Goal: Information Seeking & Learning: Find specific fact

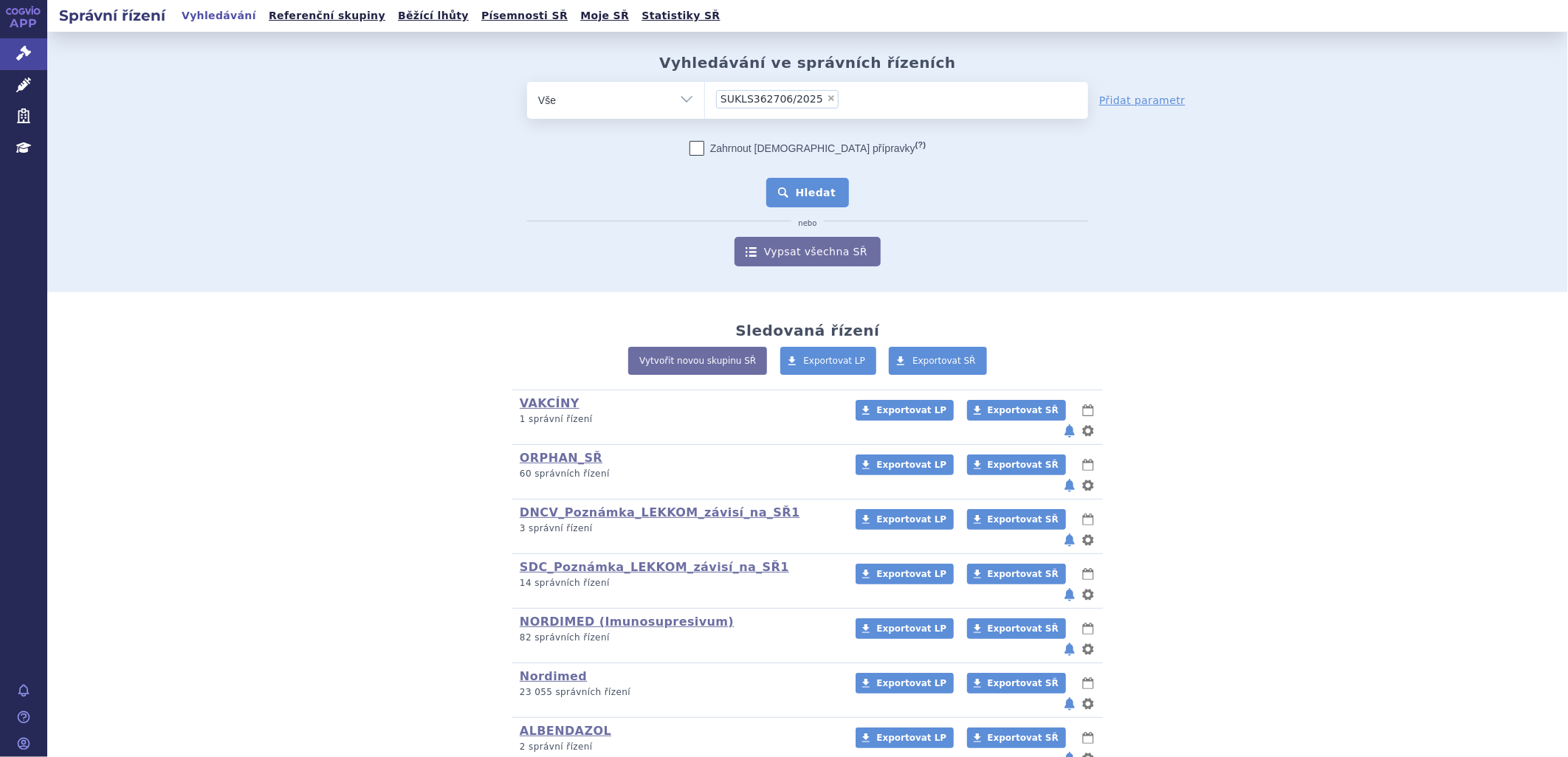
click at [806, 187] on button "Hledat" at bounding box center [808, 192] width 84 height 29
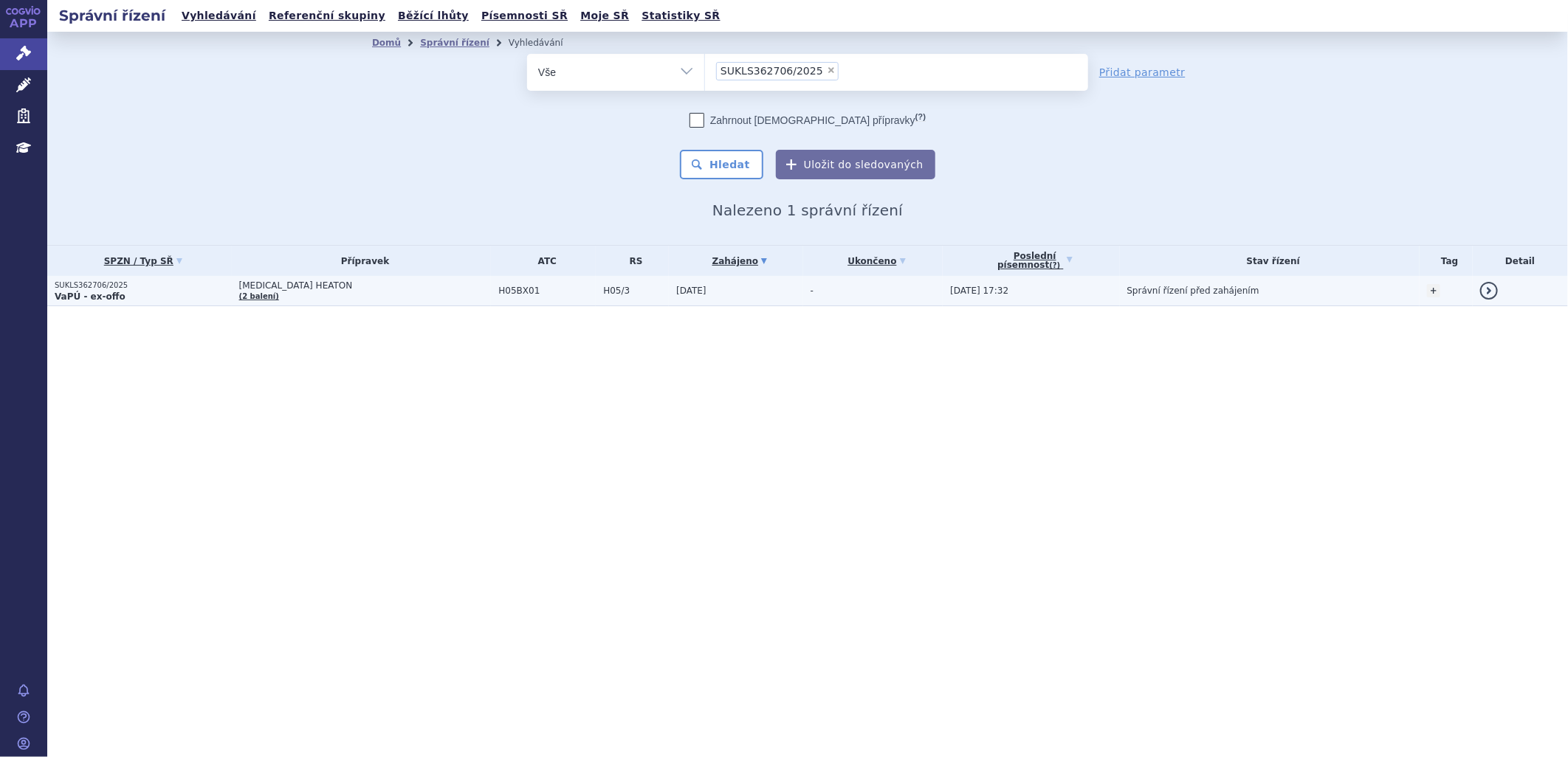
click at [79, 292] on strong "VaPÚ - ex-offo" at bounding box center [89, 296] width 71 height 10
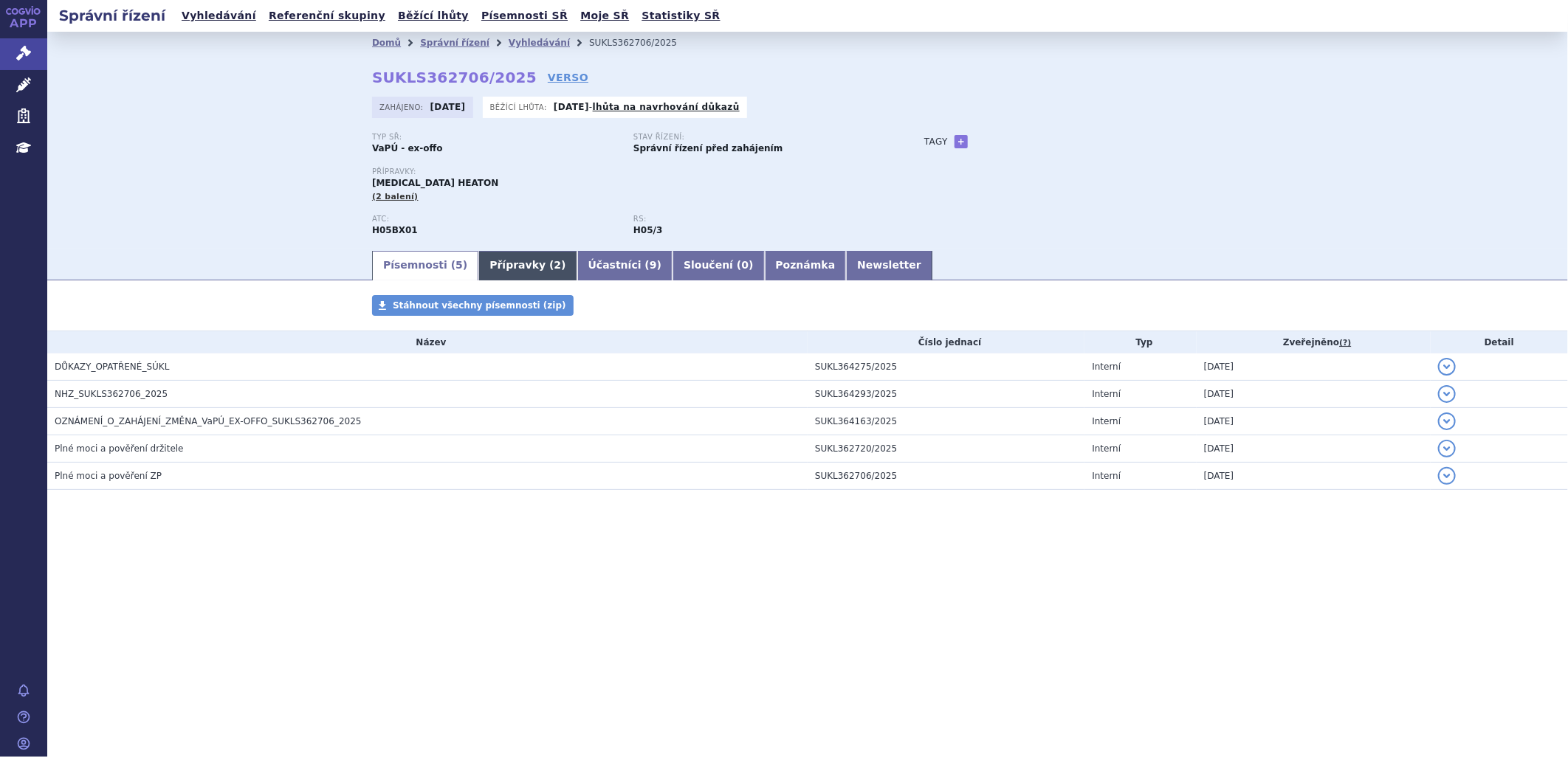
click at [504, 269] on link "Přípravky ( 2 )" at bounding box center [528, 265] width 98 height 29
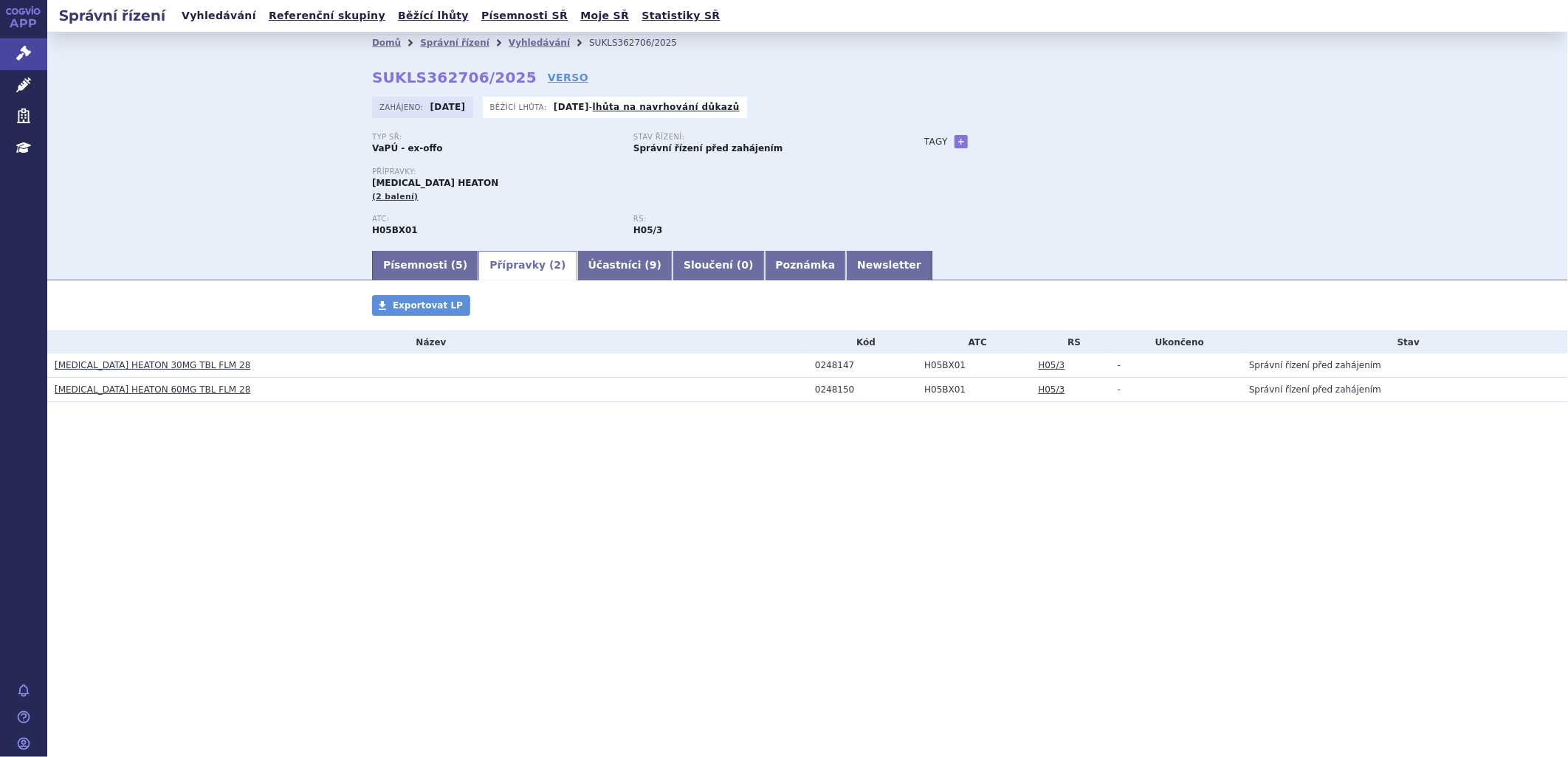
click at [228, 17] on link "Vyhledávání" at bounding box center [218, 15] width 84 height 20
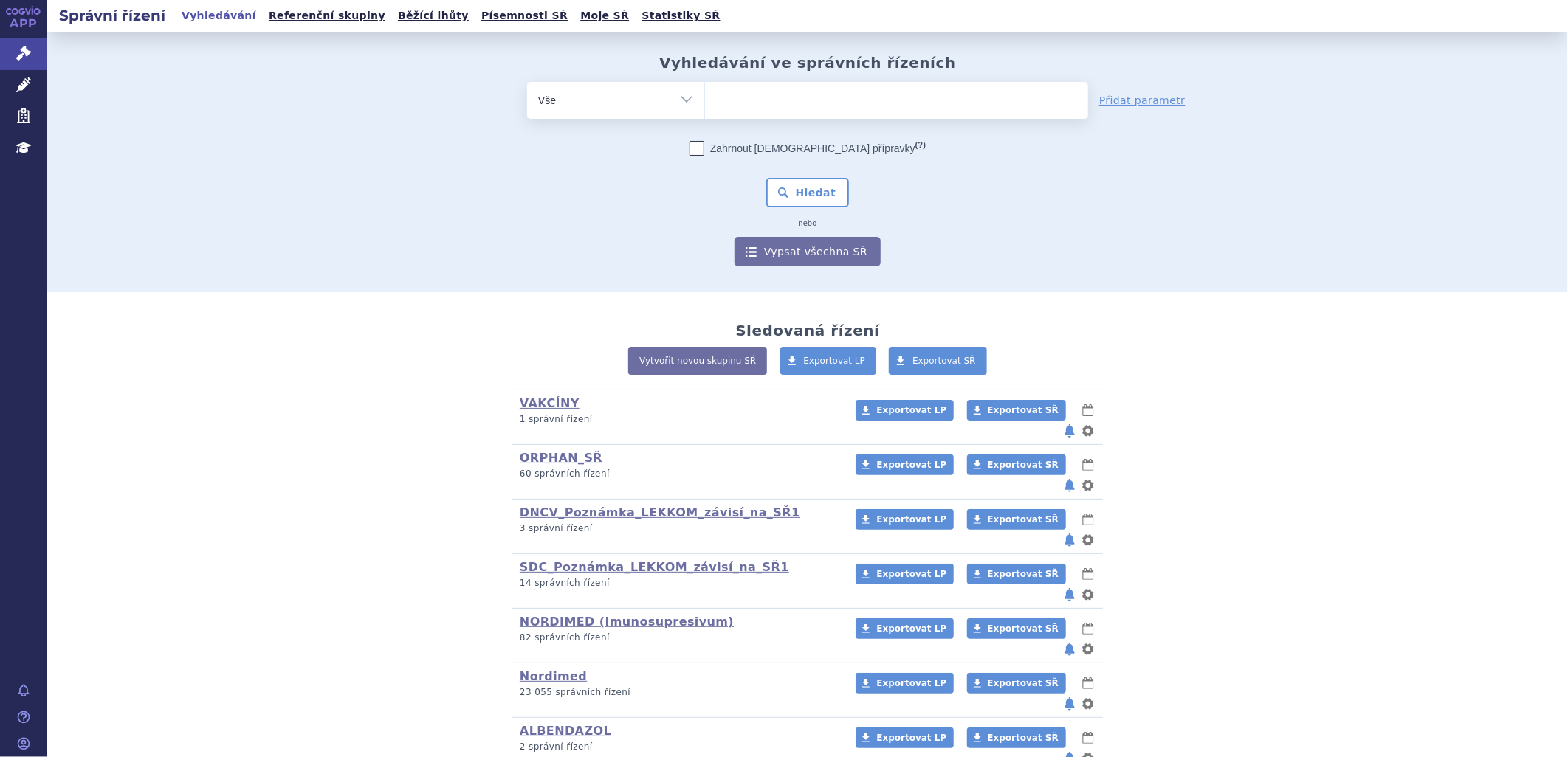
click at [732, 100] on ul at bounding box center [895, 97] width 383 height 31
click at [705, 100] on select at bounding box center [705, 99] width 1 height 37
paste input "SUKLS305543/2025"
type input "SUKLS305543/2025"
select select "SUKLS305543/2025"
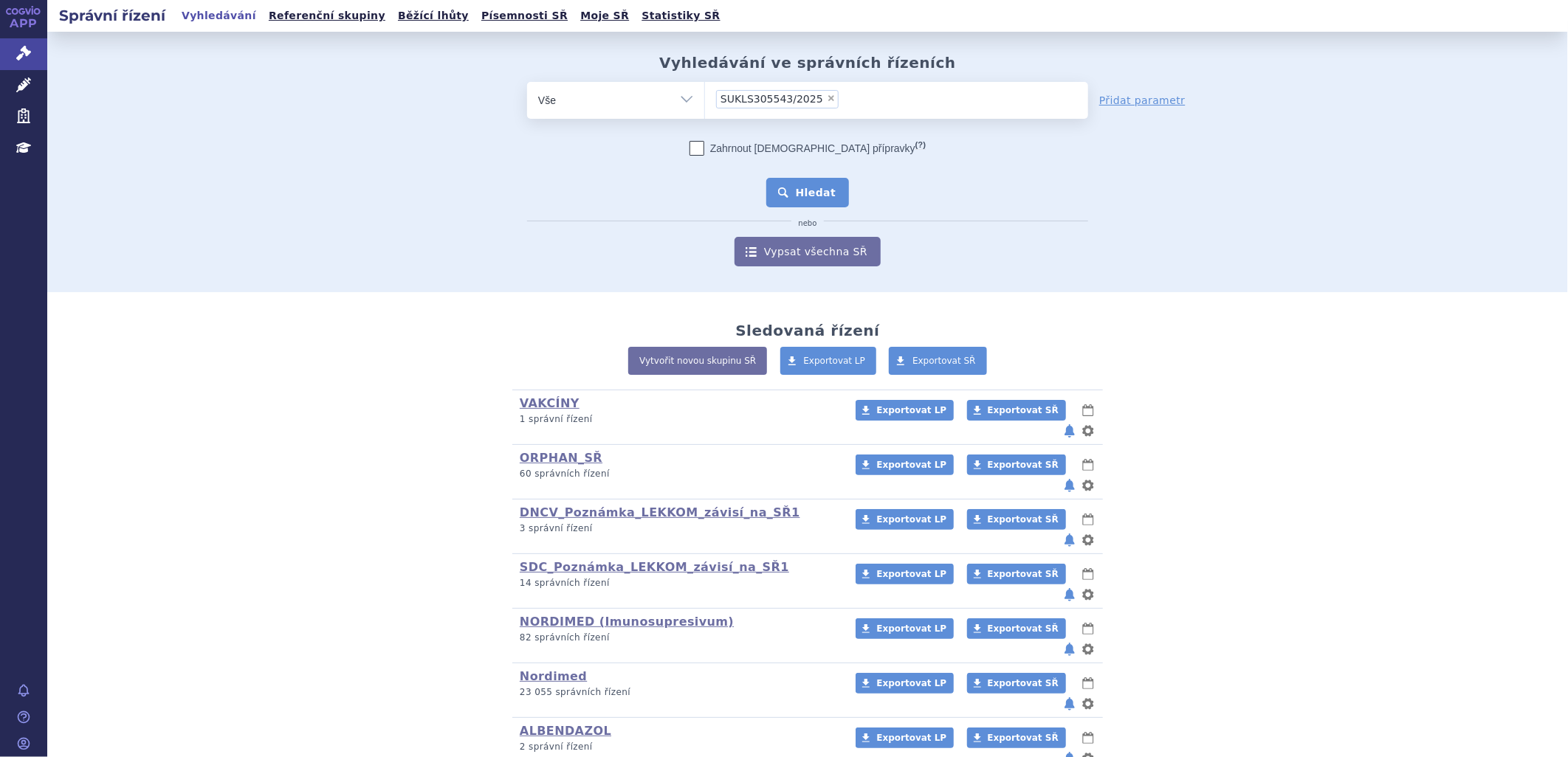
click at [825, 190] on button "Hledat" at bounding box center [808, 192] width 84 height 29
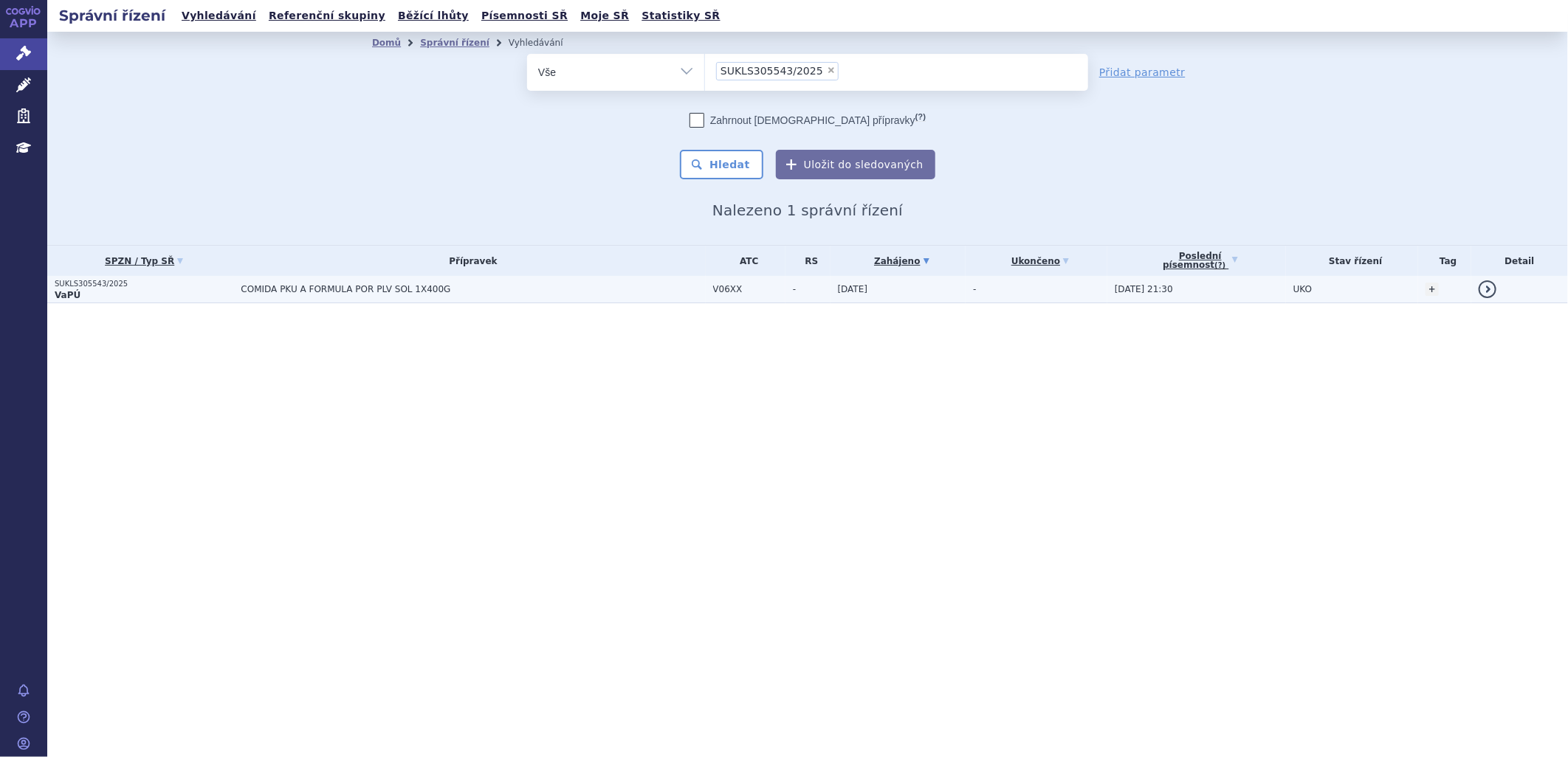
click at [166, 286] on p "SUKLS305543/2025" at bounding box center [144, 284] width 179 height 10
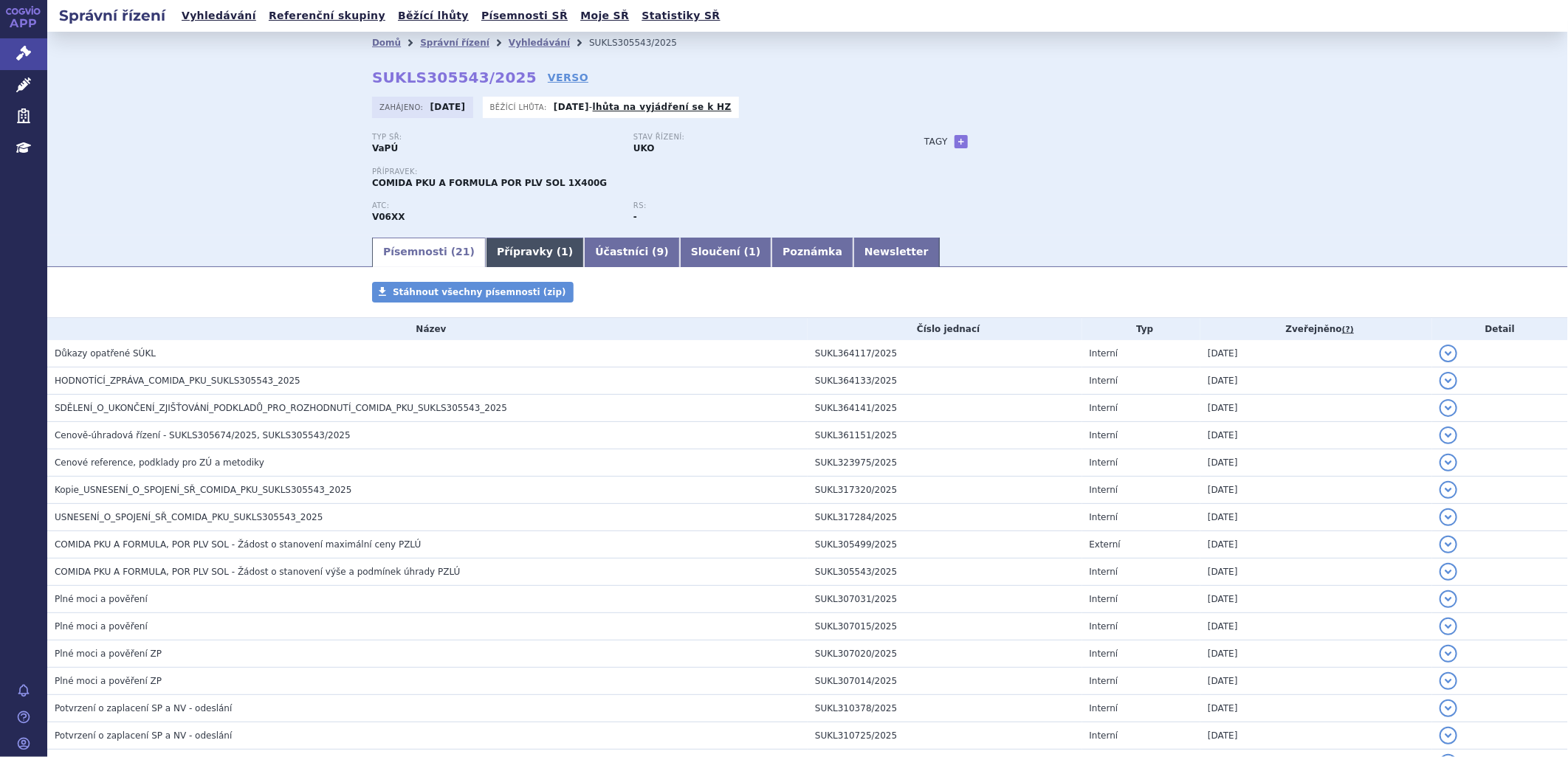
click at [487, 251] on link "Přípravky ( 1 )" at bounding box center [534, 252] width 98 height 29
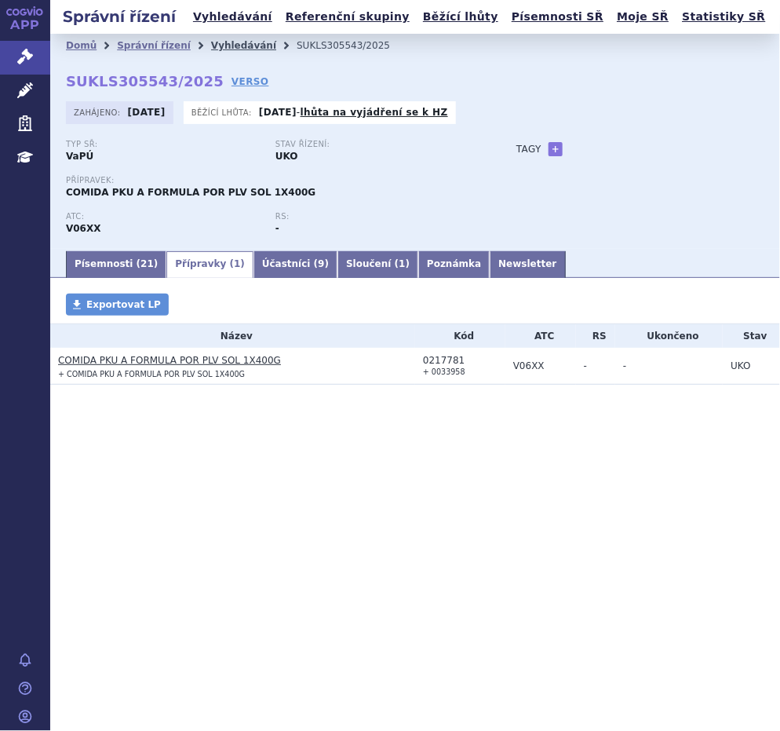
click at [217, 43] on link "Vyhledávání" at bounding box center [243, 45] width 65 height 11
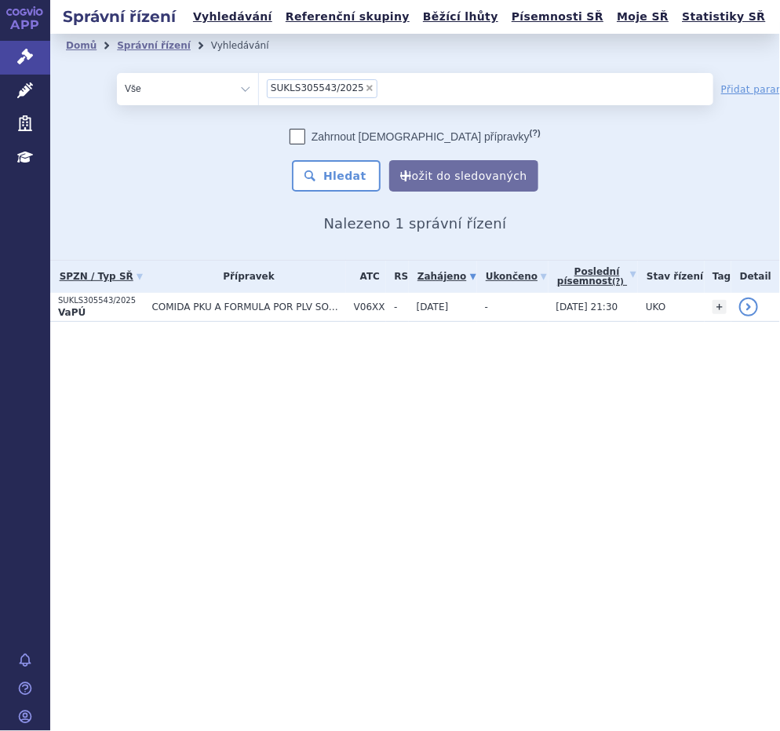
drag, startPoint x: 0, startPoint y: 0, endPoint x: 359, endPoint y: 89, distance: 370.2
click at [365, 88] on span "×" at bounding box center [369, 87] width 9 height 9
click at [259, 88] on select "SUKLS305543/2025" at bounding box center [258, 87] width 1 height 31
select select
type input "SUKLS151882/2025"
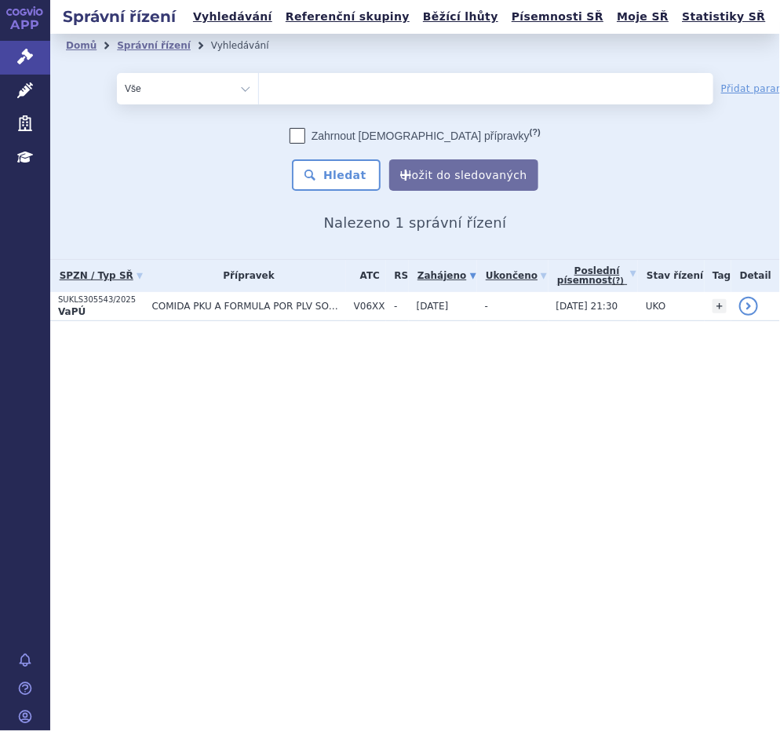
select select "SUKLS151882/2025"
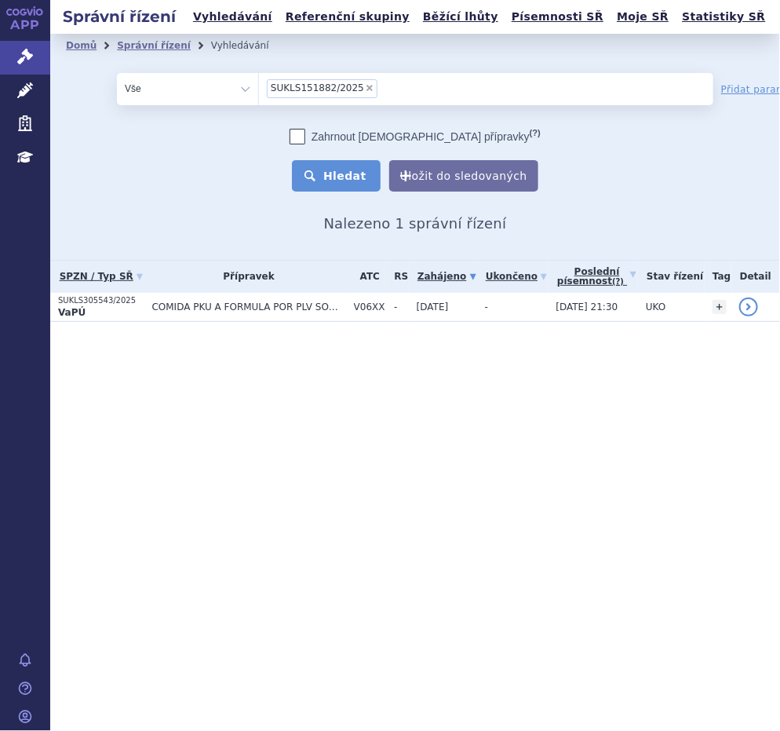
click at [361, 173] on button "Hledat" at bounding box center [336, 175] width 89 height 31
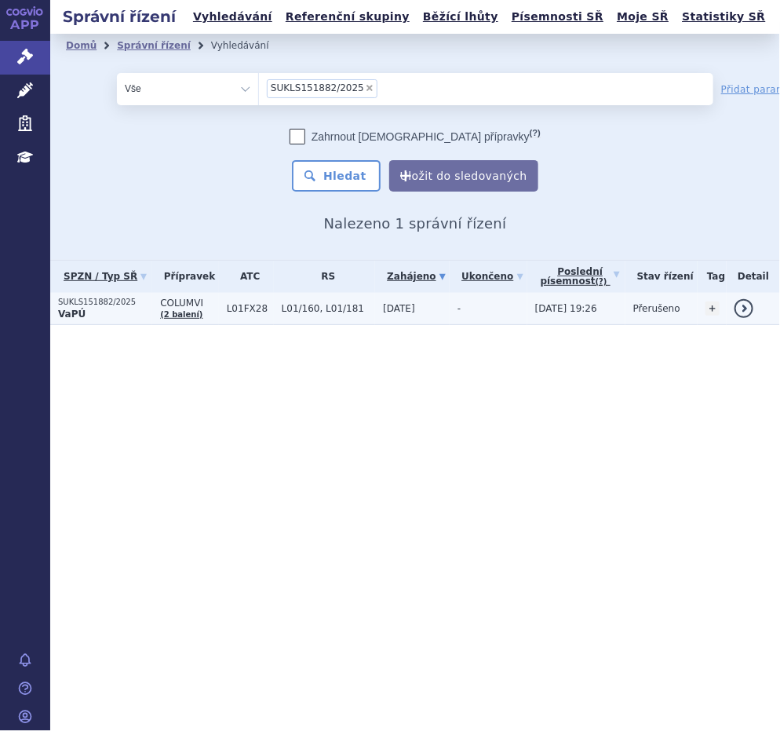
click at [127, 309] on p "VaPÚ" at bounding box center [105, 314] width 94 height 13
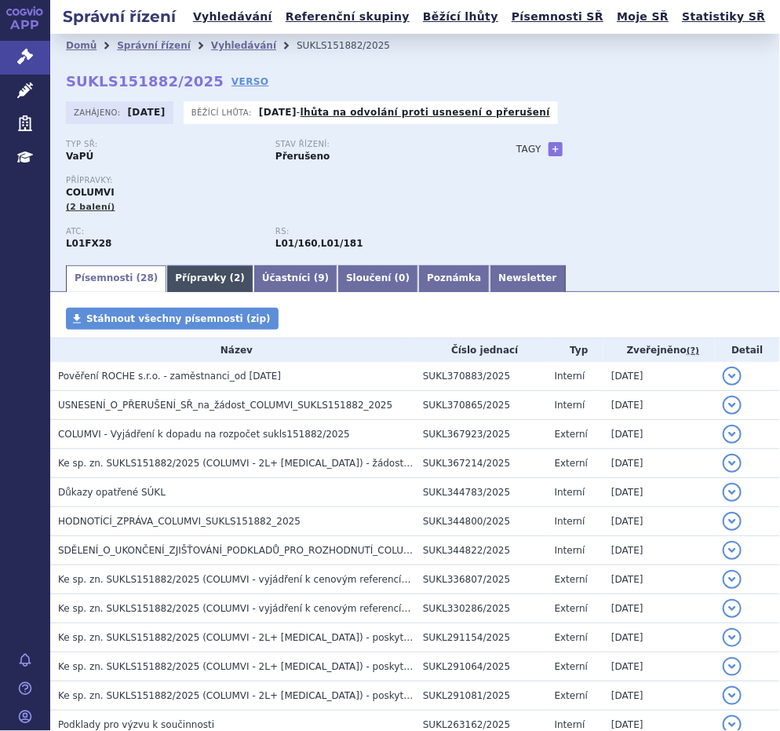
click at [199, 276] on link "Přípravky ( 2 )" at bounding box center [209, 278] width 87 height 27
